Goal: Task Accomplishment & Management: Use online tool/utility

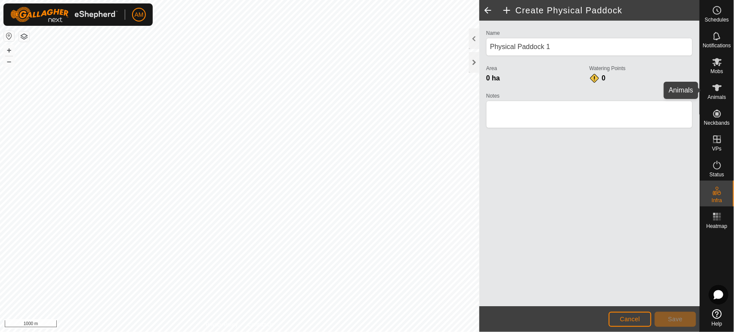
click at [716, 96] on span "Animals" at bounding box center [717, 97] width 19 height 5
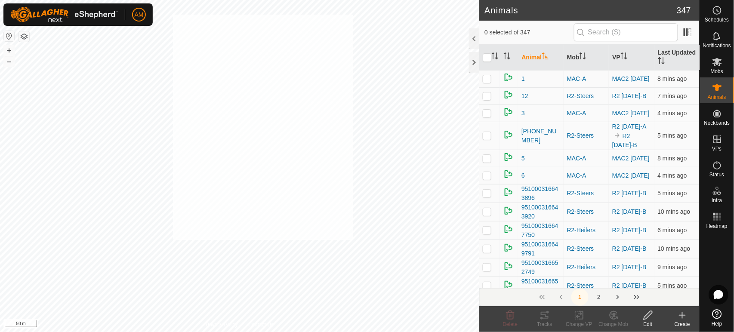
checkbox input "true"
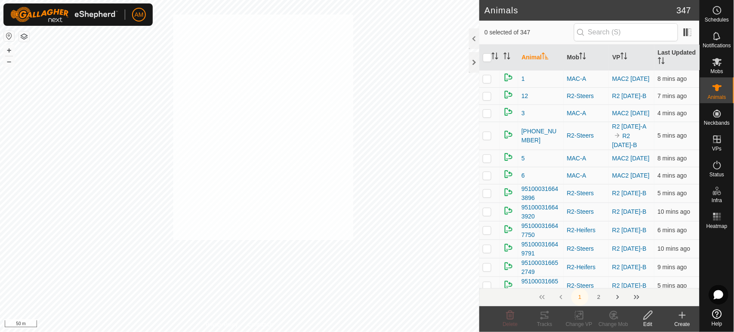
checkbox input "true"
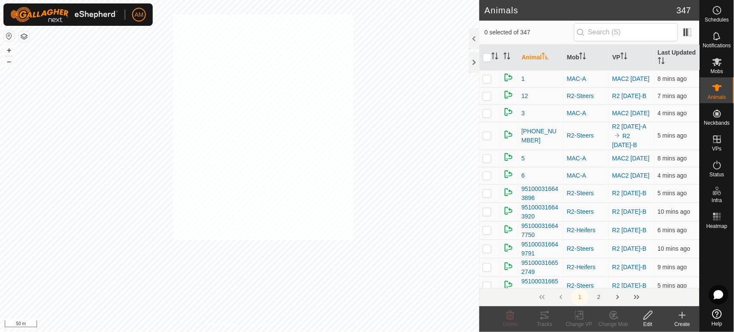
checkbox input "true"
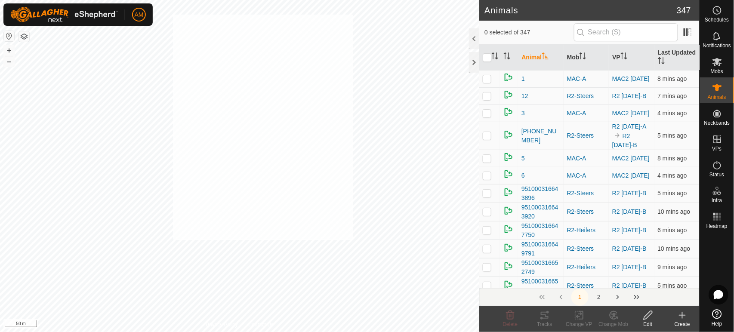
checkbox input "true"
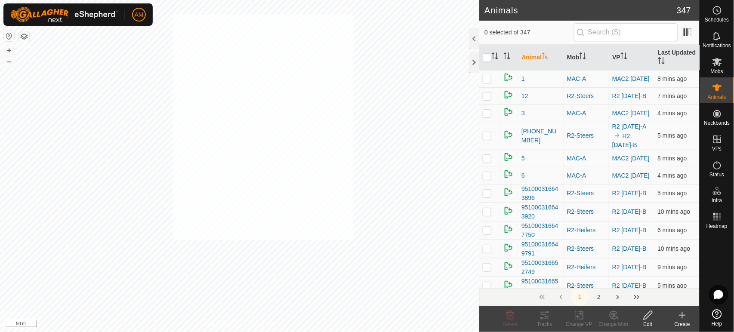
checkbox input "true"
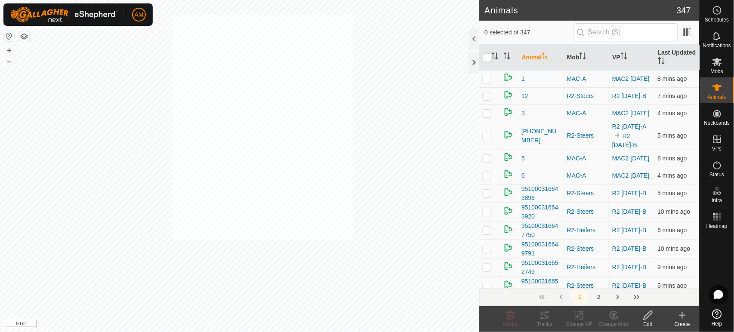
checkbox input "true"
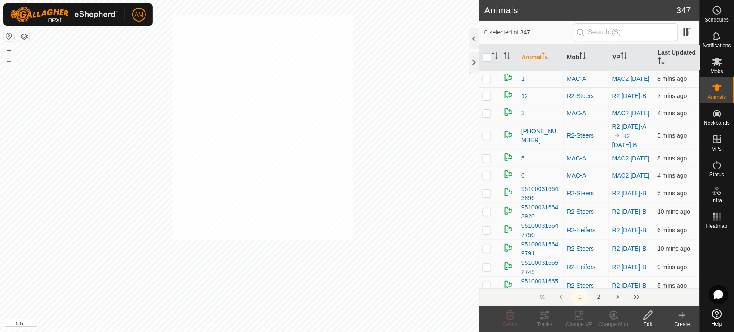
checkbox input "true"
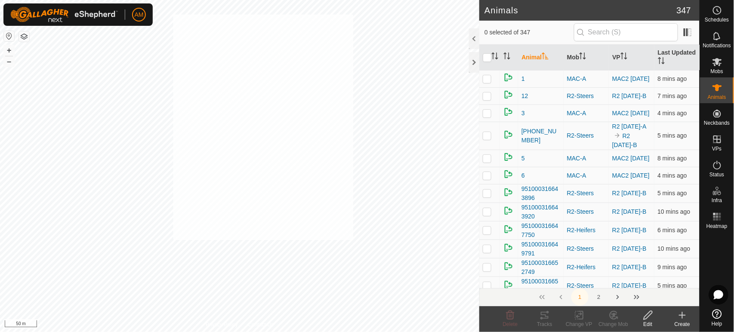
checkbox input "true"
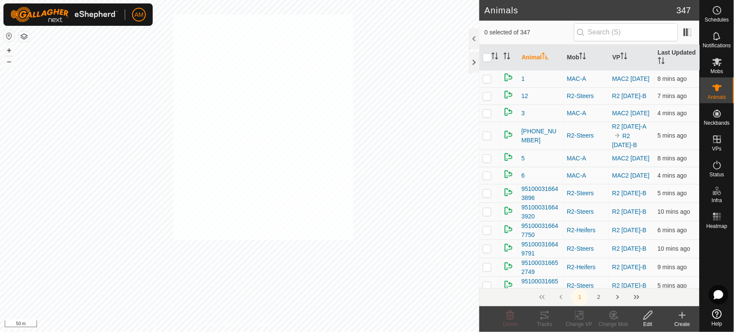
checkbox input "true"
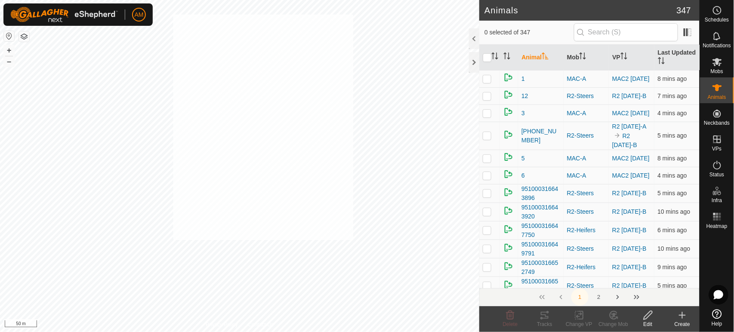
checkbox input "true"
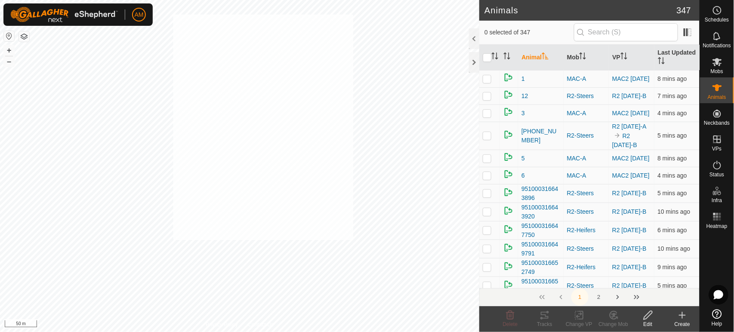
checkbox input "true"
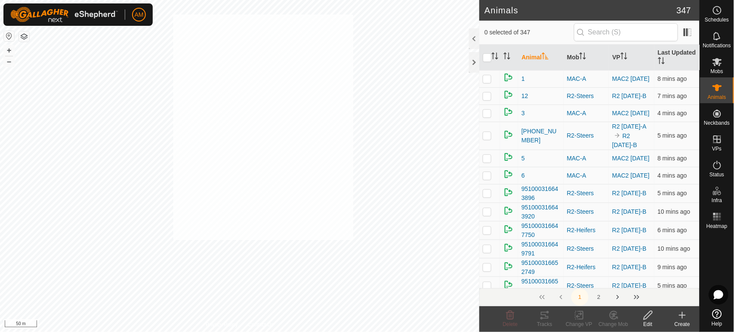
checkbox input "true"
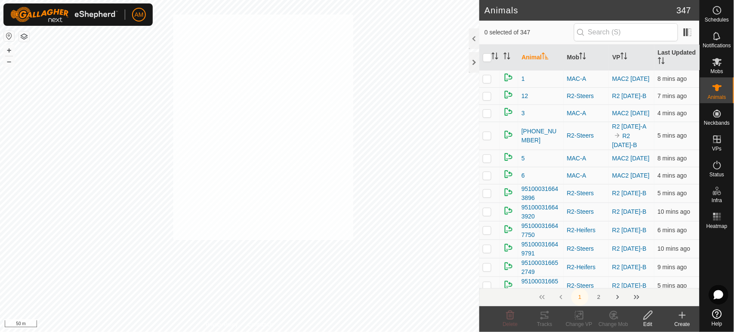
checkbox input "true"
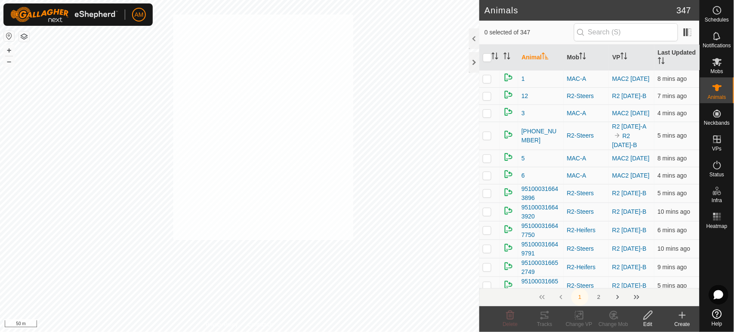
checkbox input "true"
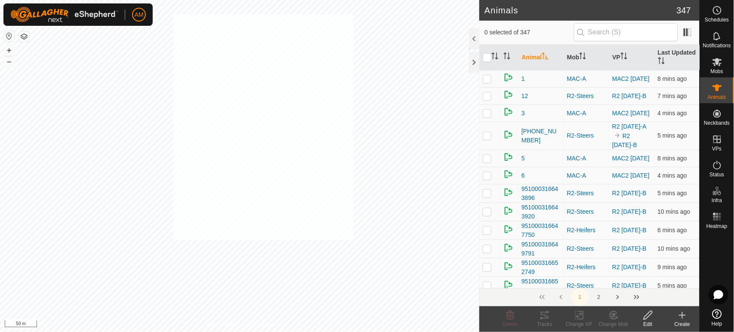
checkbox input "true"
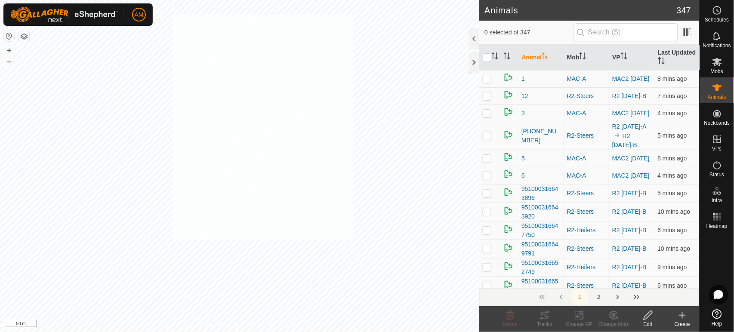
checkbox input "true"
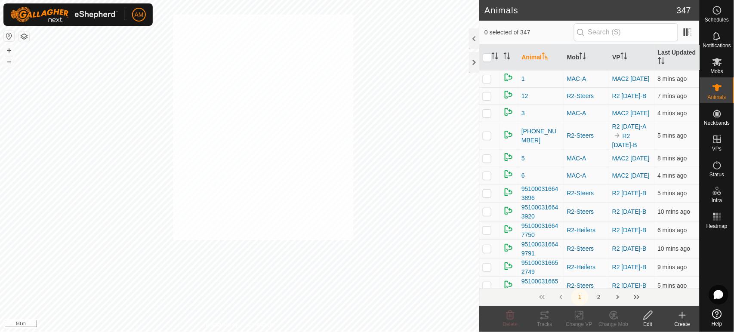
checkbox input "true"
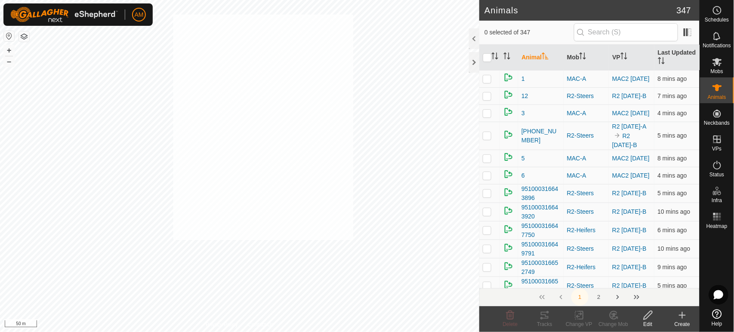
checkbox input "true"
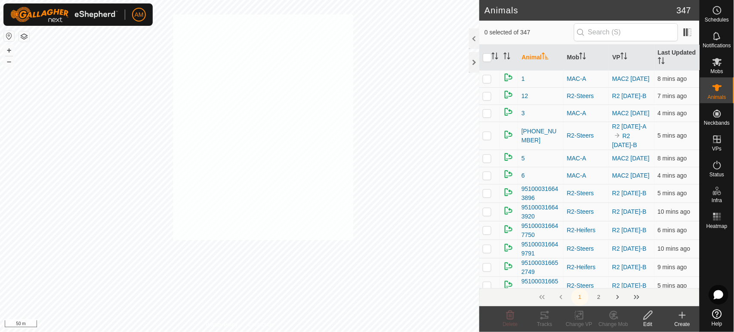
checkbox input "true"
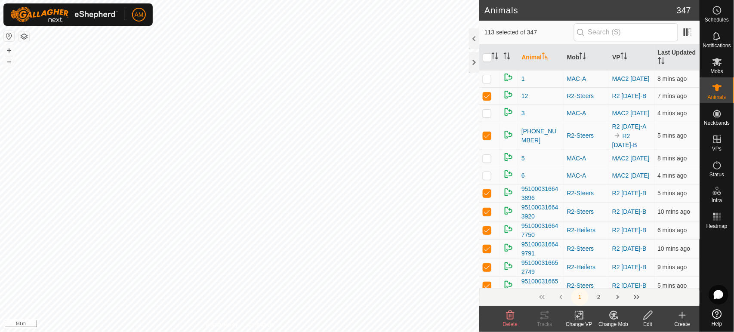
click at [579, 316] on icon at bounding box center [579, 315] width 11 height 10
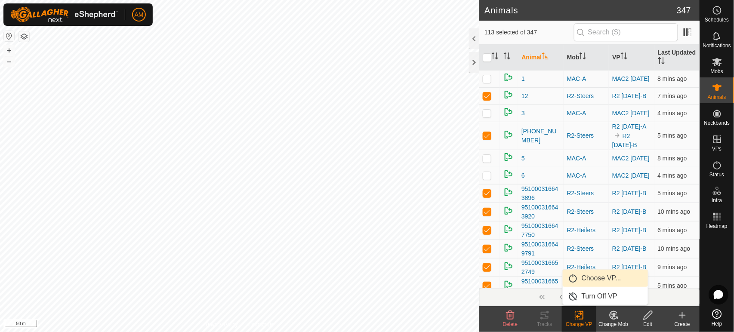
click at [576, 276] on link "Choose VP..." at bounding box center [605, 278] width 85 height 17
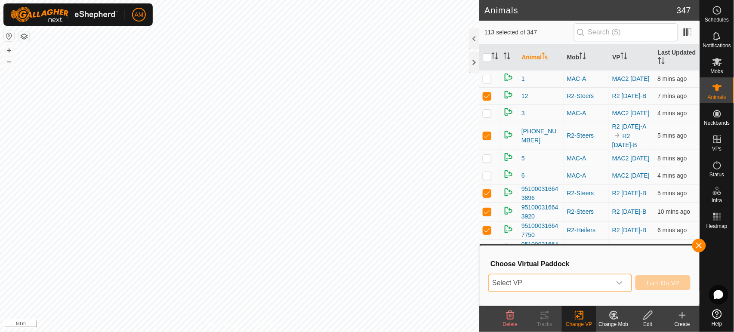
click at [567, 280] on span "Select VP" at bounding box center [550, 283] width 122 height 17
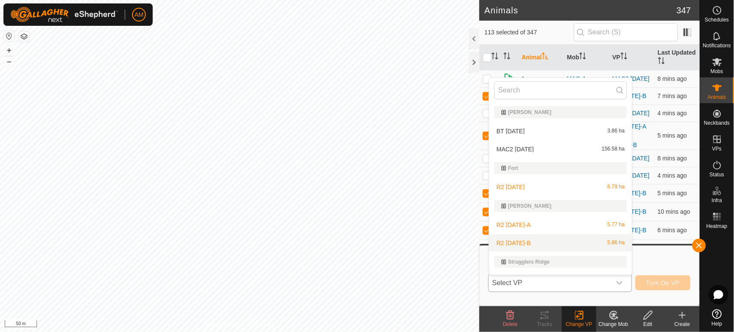
click at [521, 242] on li "R2 [DATE]-B 5.86 ha" at bounding box center [561, 243] width 143 height 17
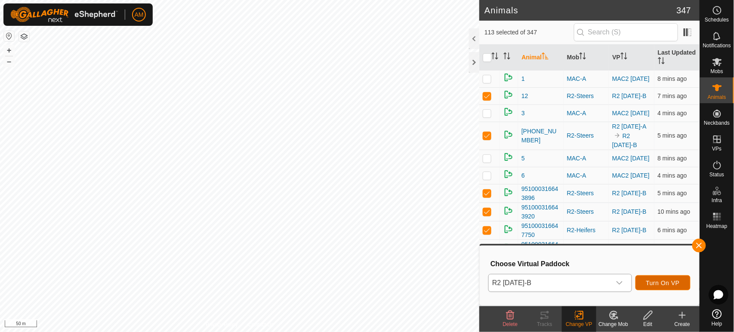
click at [654, 281] on span "Turn On VP" at bounding box center [664, 283] width 34 height 7
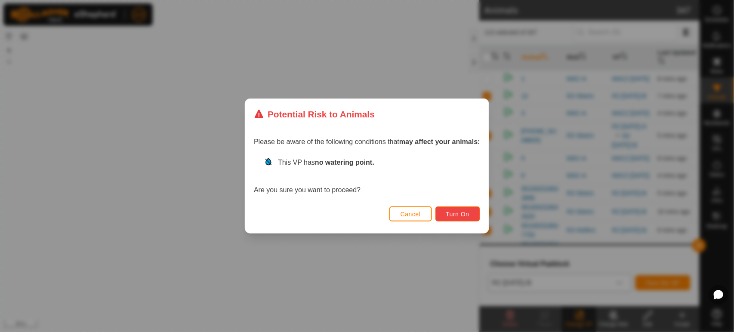
click at [473, 217] on button "Turn On" at bounding box center [458, 214] width 45 height 15
